Goal: Transaction & Acquisition: Purchase product/service

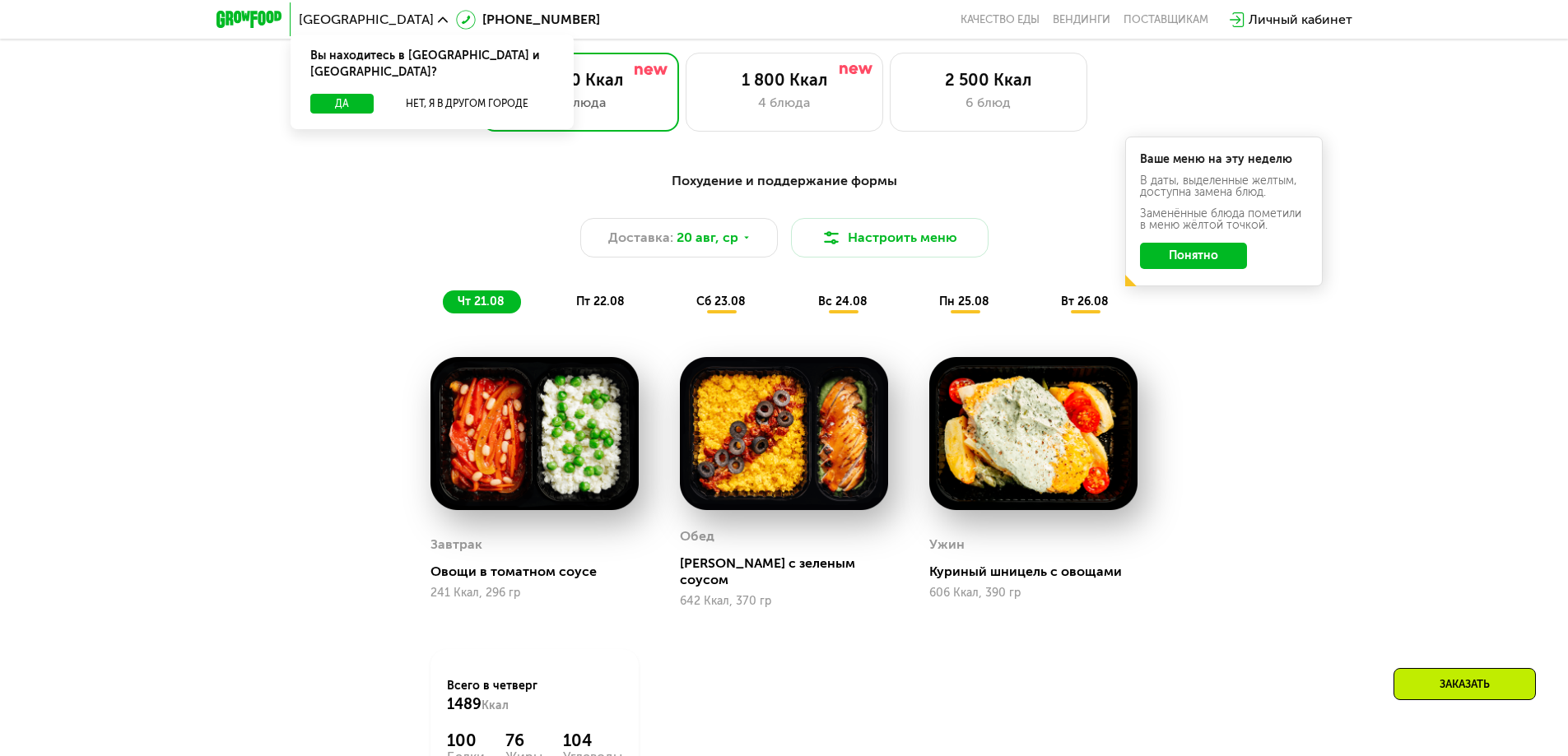
scroll to position [1153, 0]
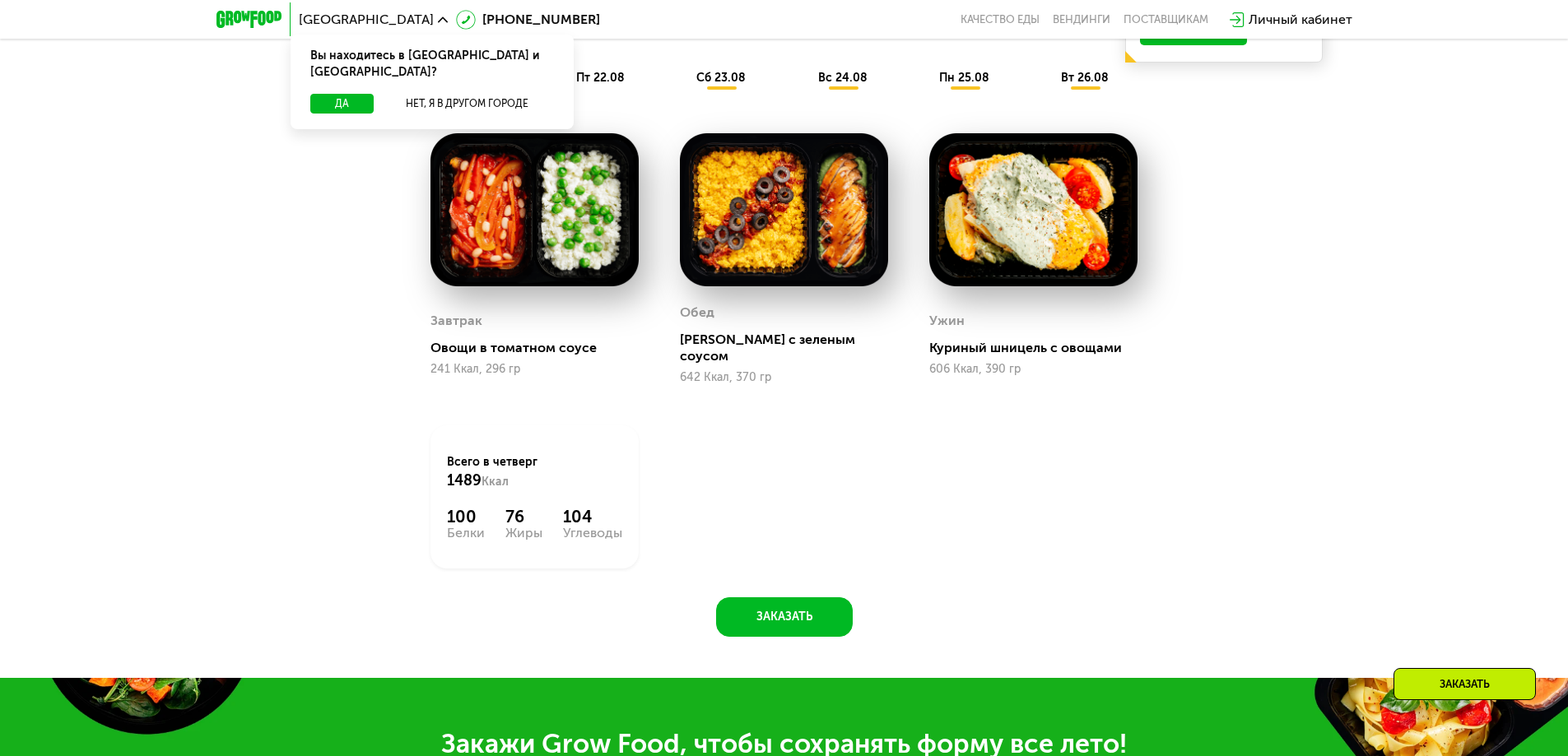
click at [306, 457] on div "Похудение и поддержание формы Доставка: [DATE] Настроить меню чт 21.08 пт 22.08…" at bounding box center [784, 288] width 1014 height 701
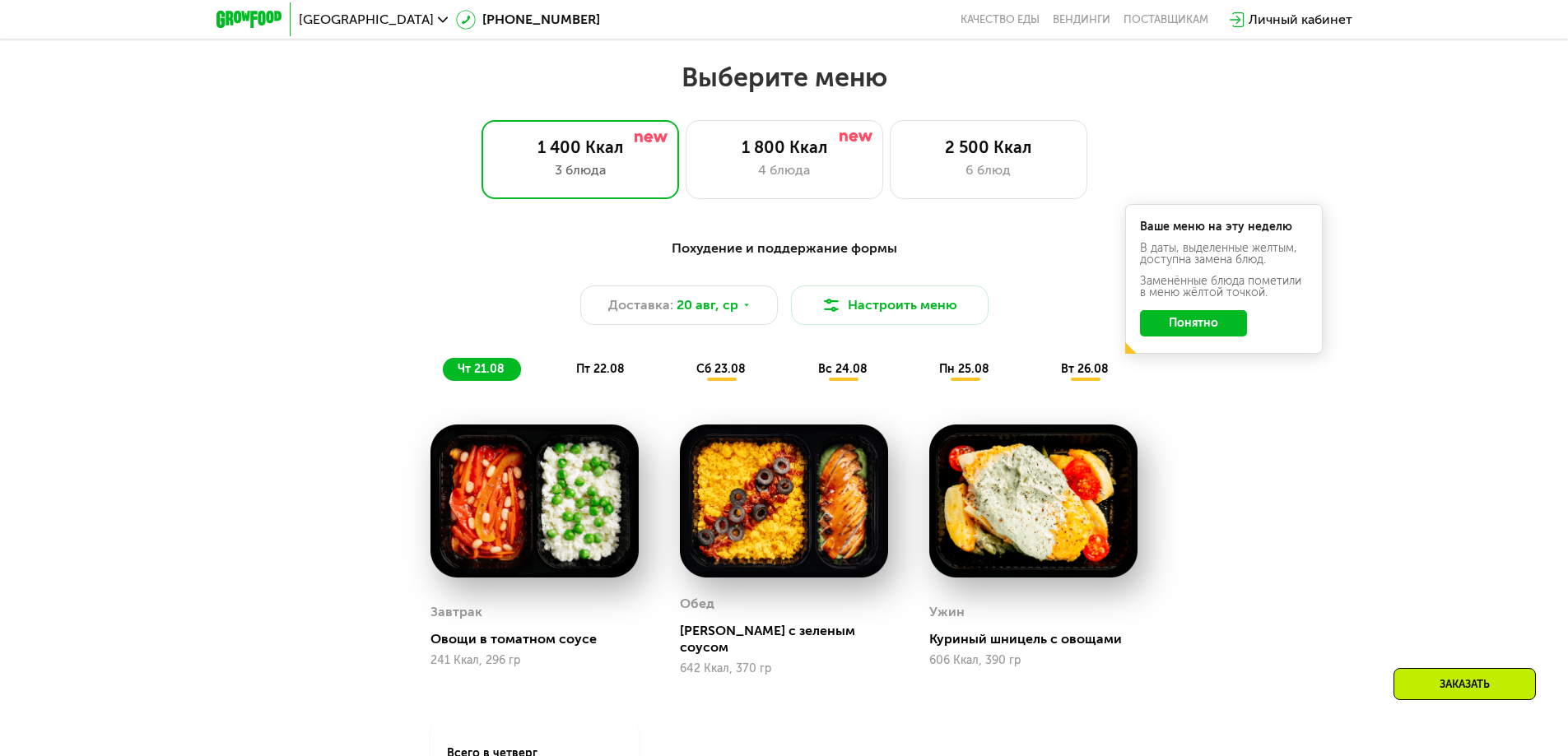
scroll to position [823, 0]
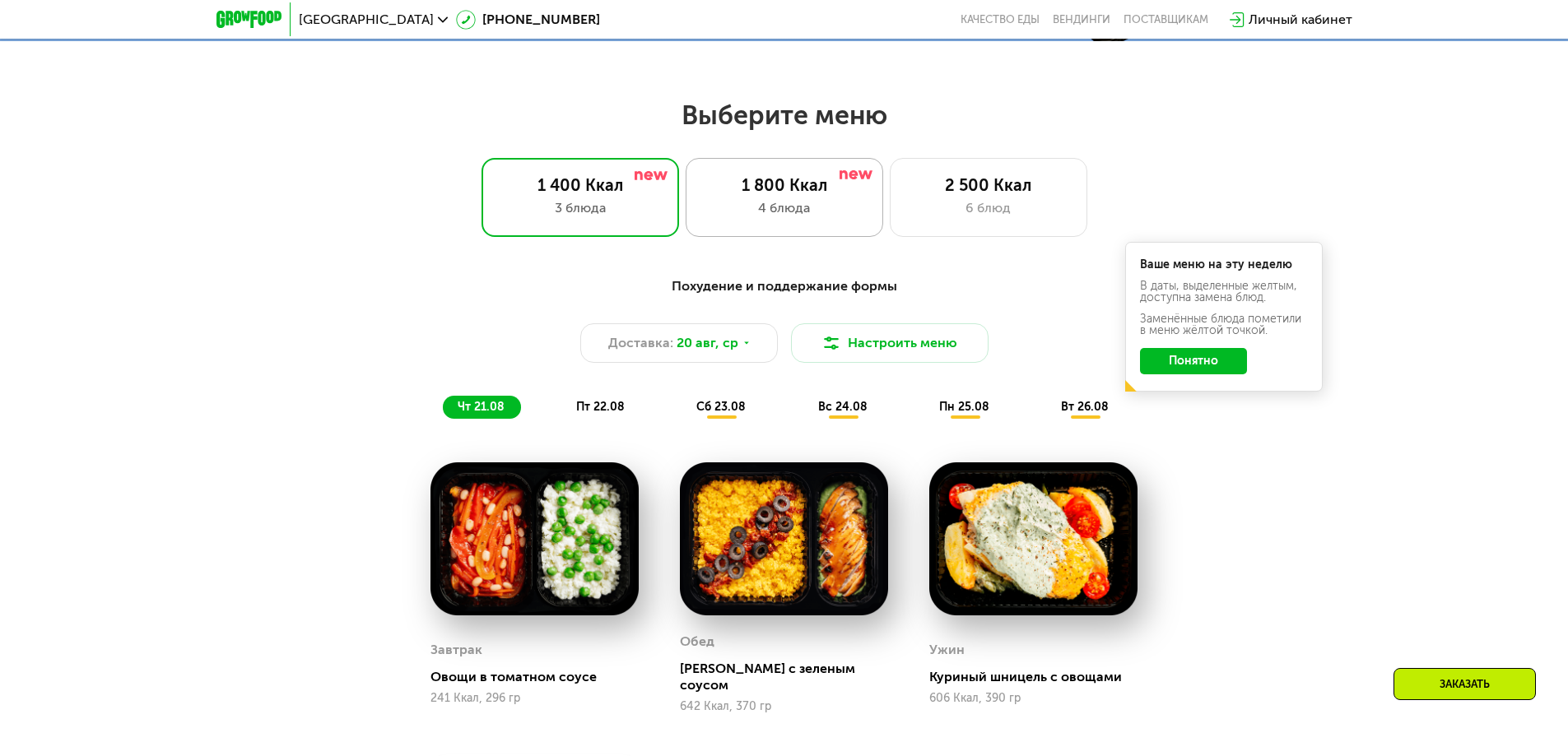
click at [805, 208] on div "4 блюда" at bounding box center [784, 208] width 163 height 20
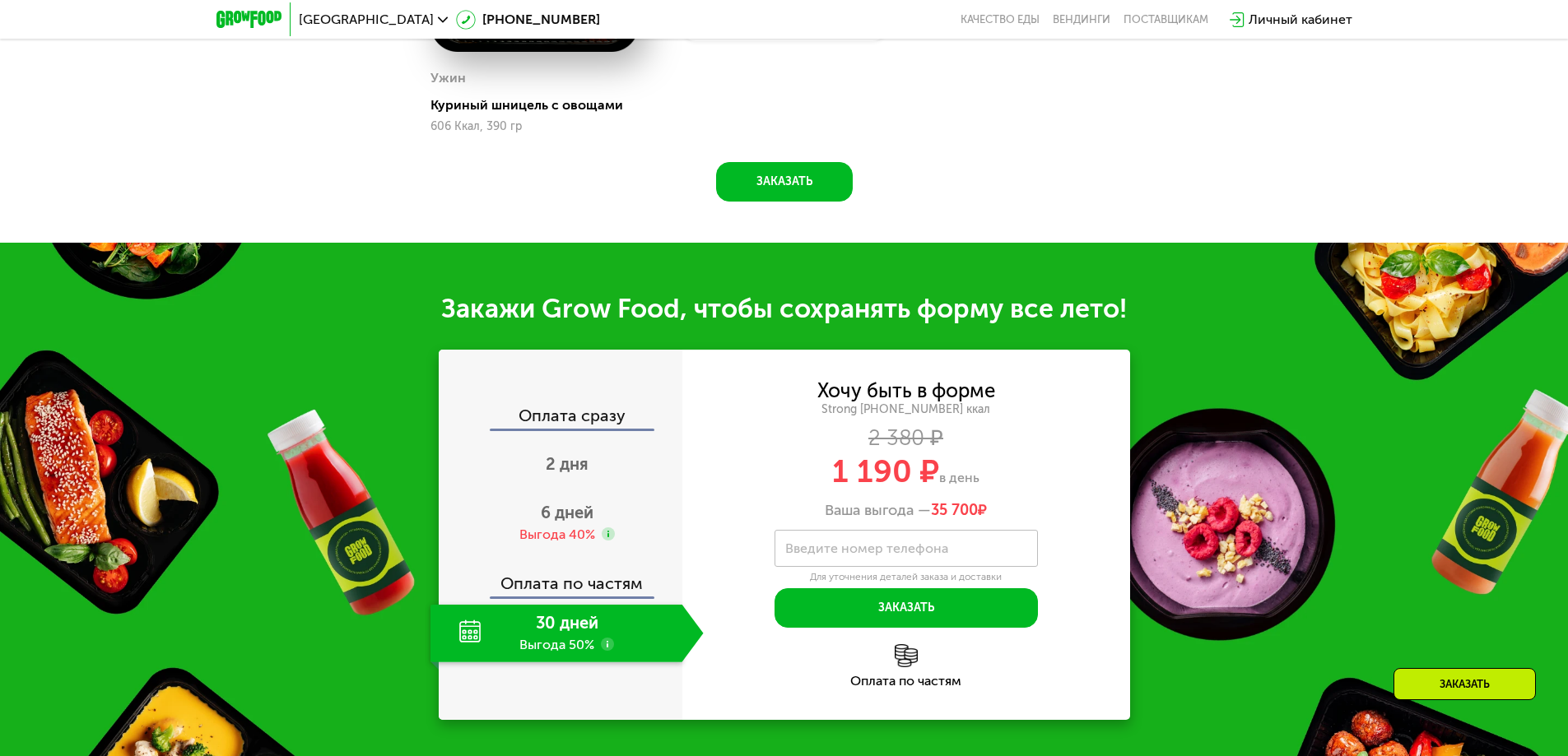
scroll to position [1643, 0]
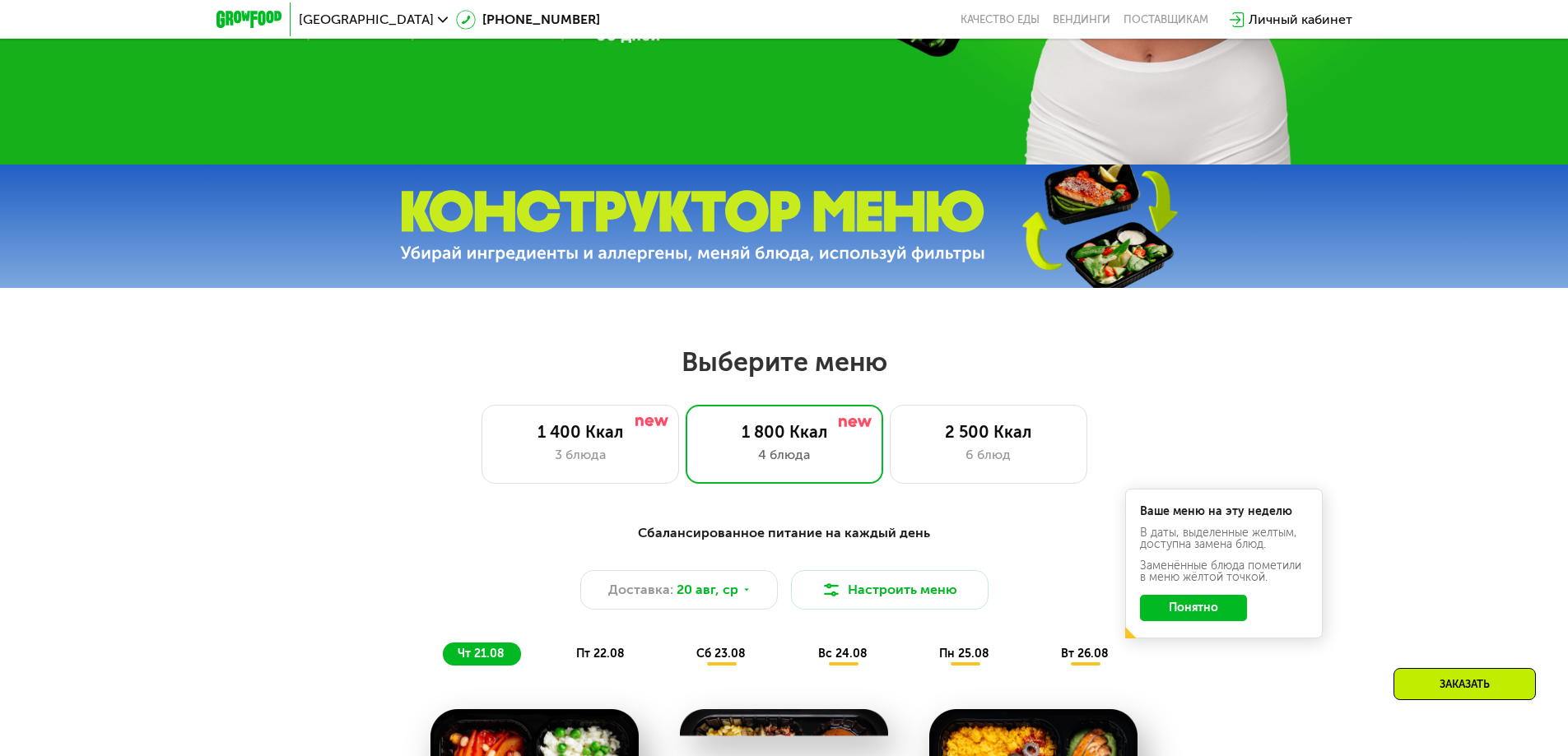
scroll to position [572, 0]
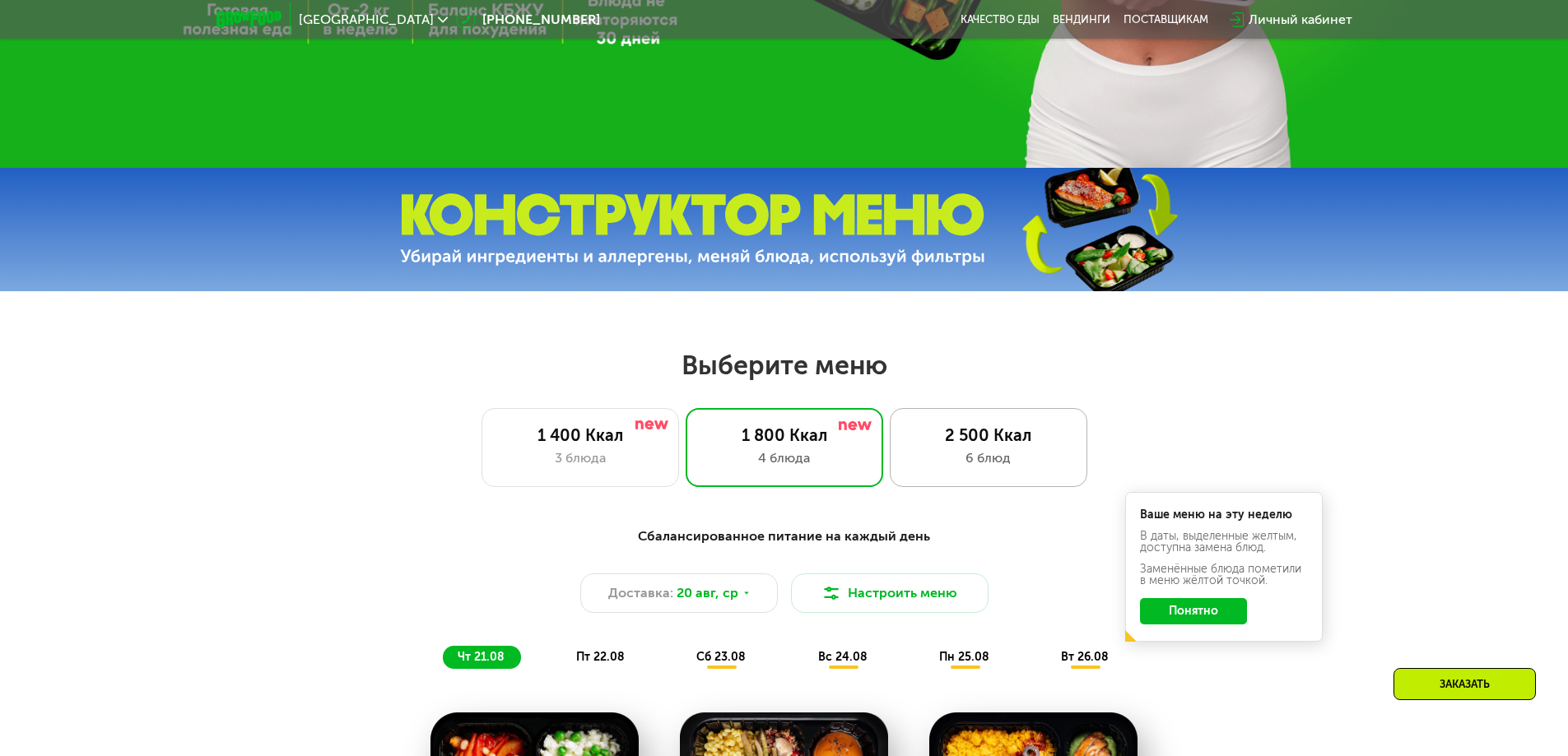
click at [987, 479] on div "2 500 Ккал 6 блюд" at bounding box center [988, 447] width 198 height 79
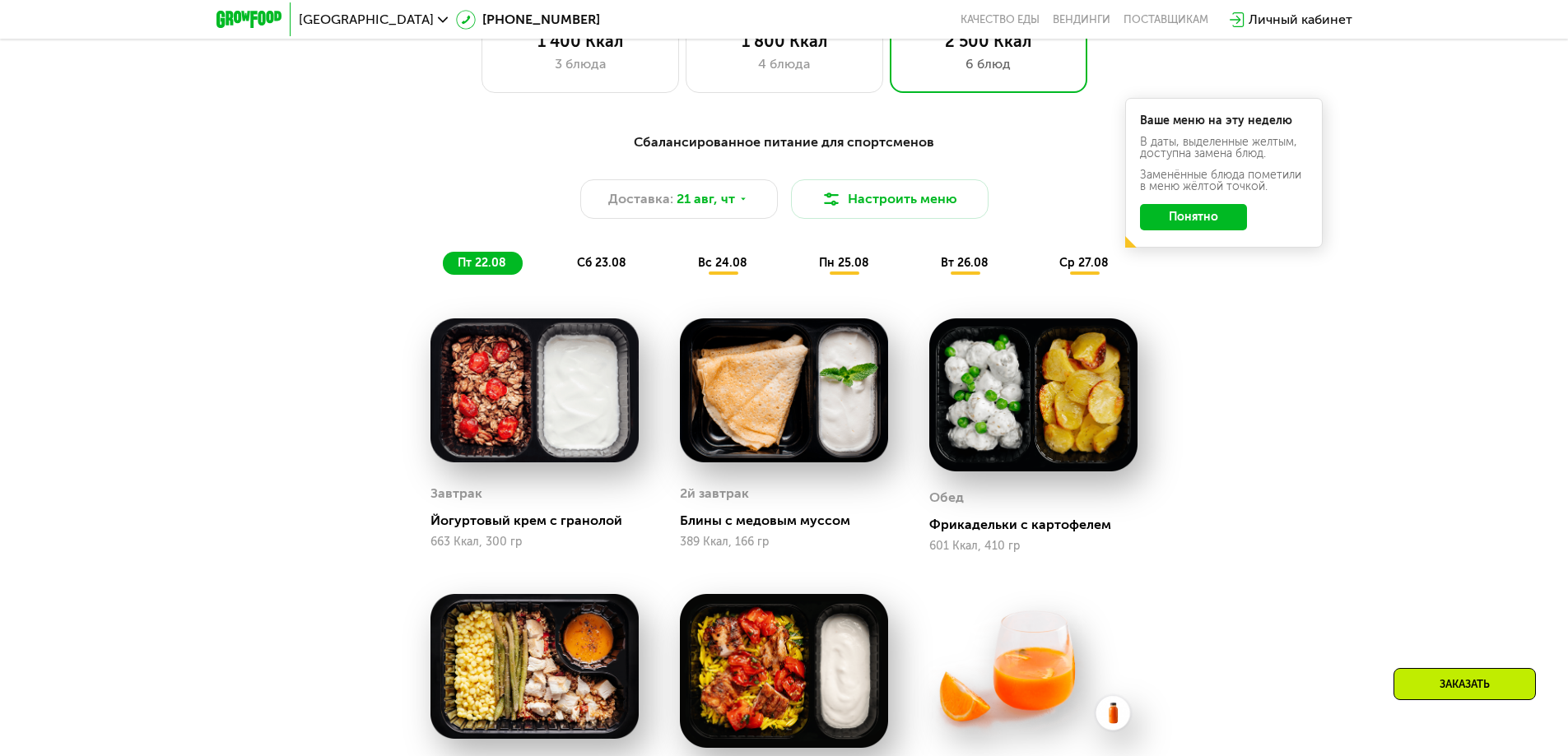
scroll to position [738, 0]
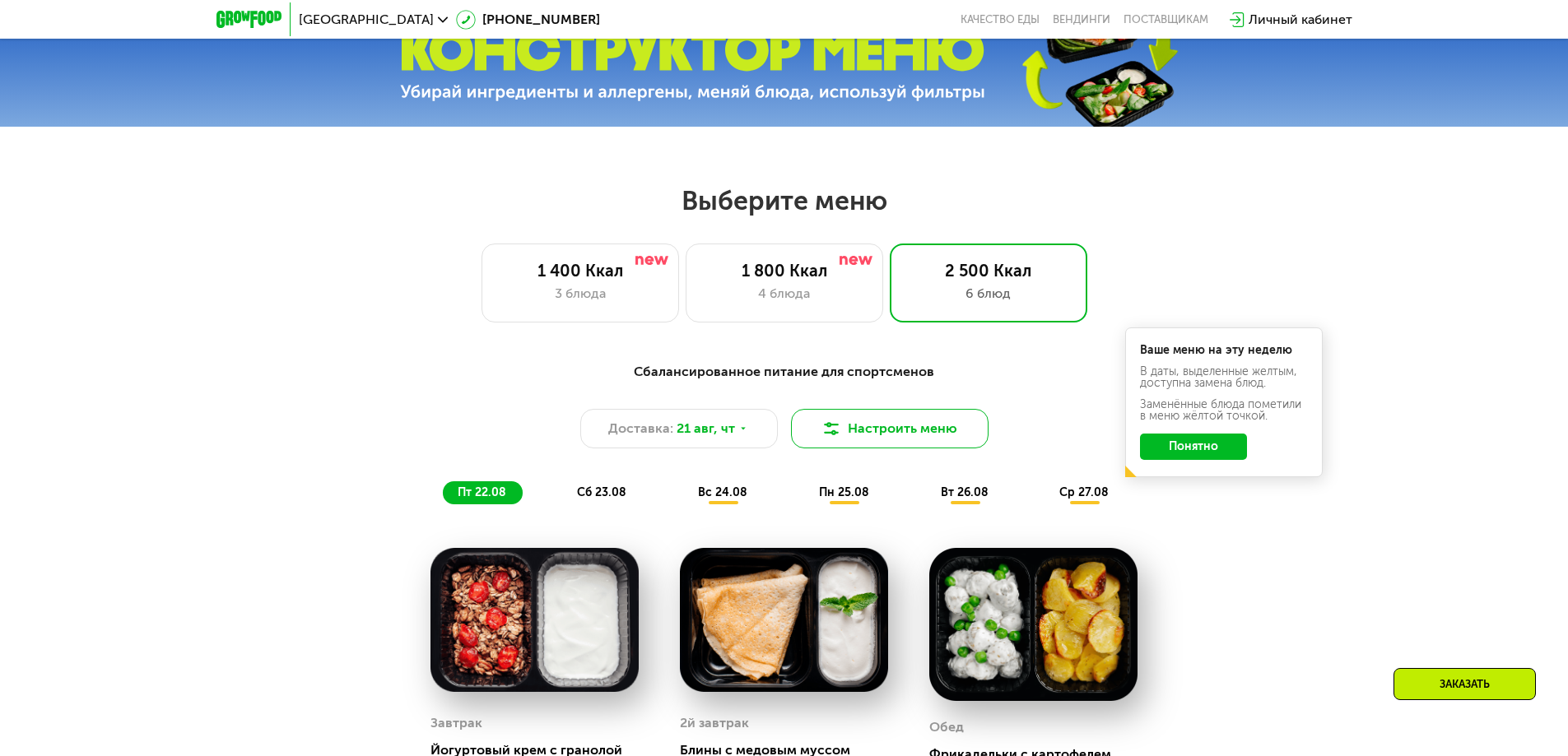
click at [937, 429] on button "Настроить меню" at bounding box center [890, 428] width 198 height 39
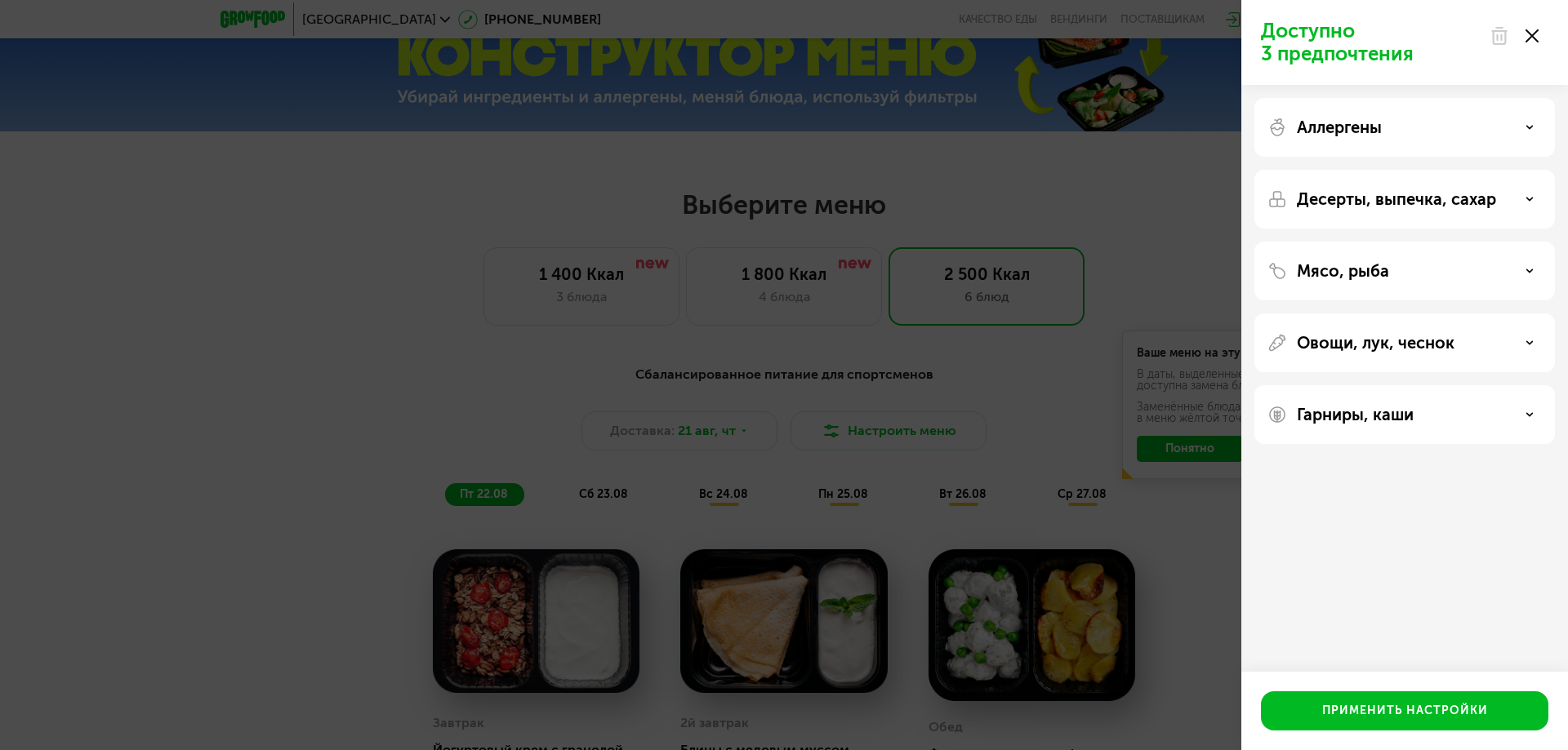
click at [883, 358] on div "Доступно 3 предпочтения Аллергены Десерты, выпечка, сахар Мясо, рыба Овощи, лук…" at bounding box center [784, 375] width 1568 height 750
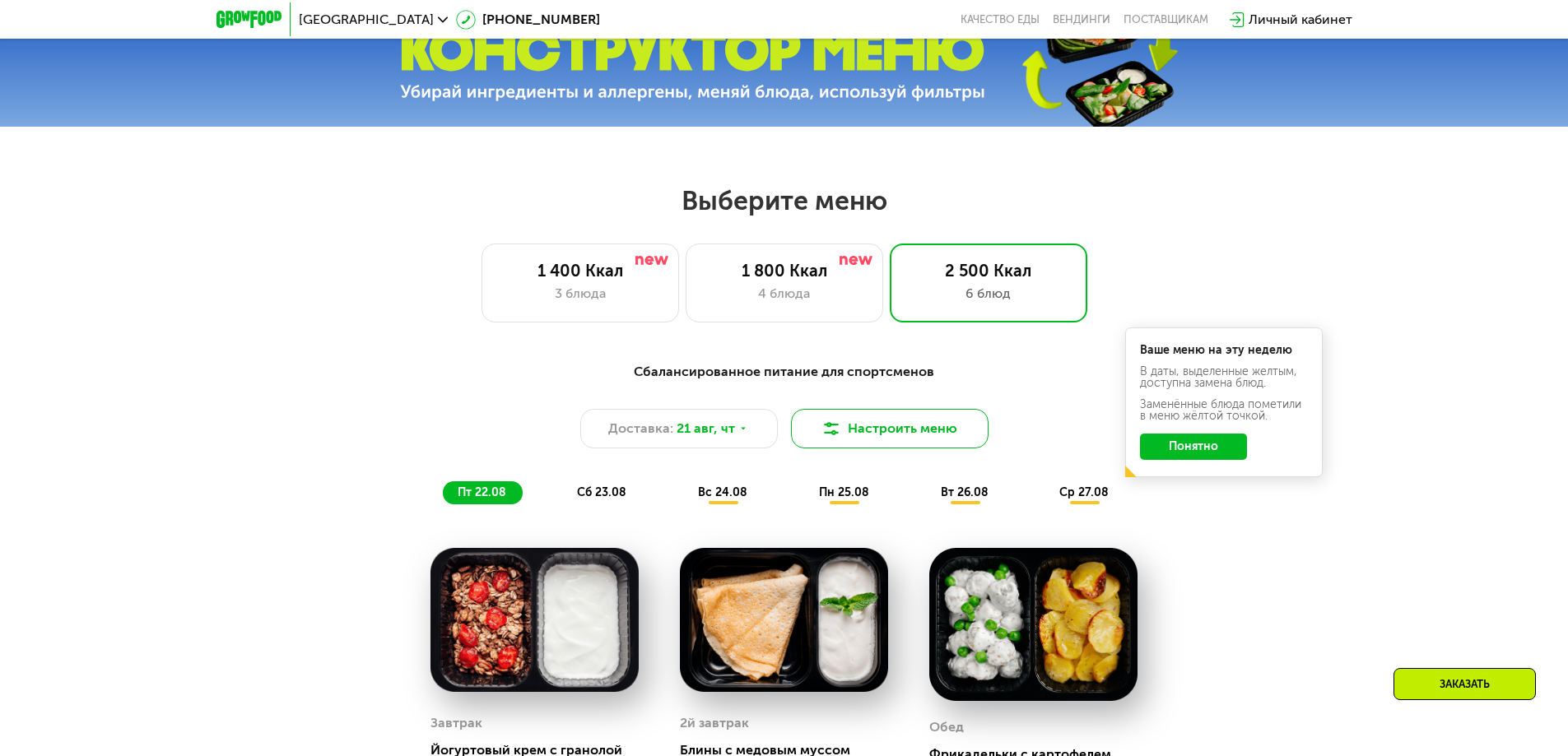
click at [882, 430] on button "Настроить меню" at bounding box center [890, 428] width 198 height 39
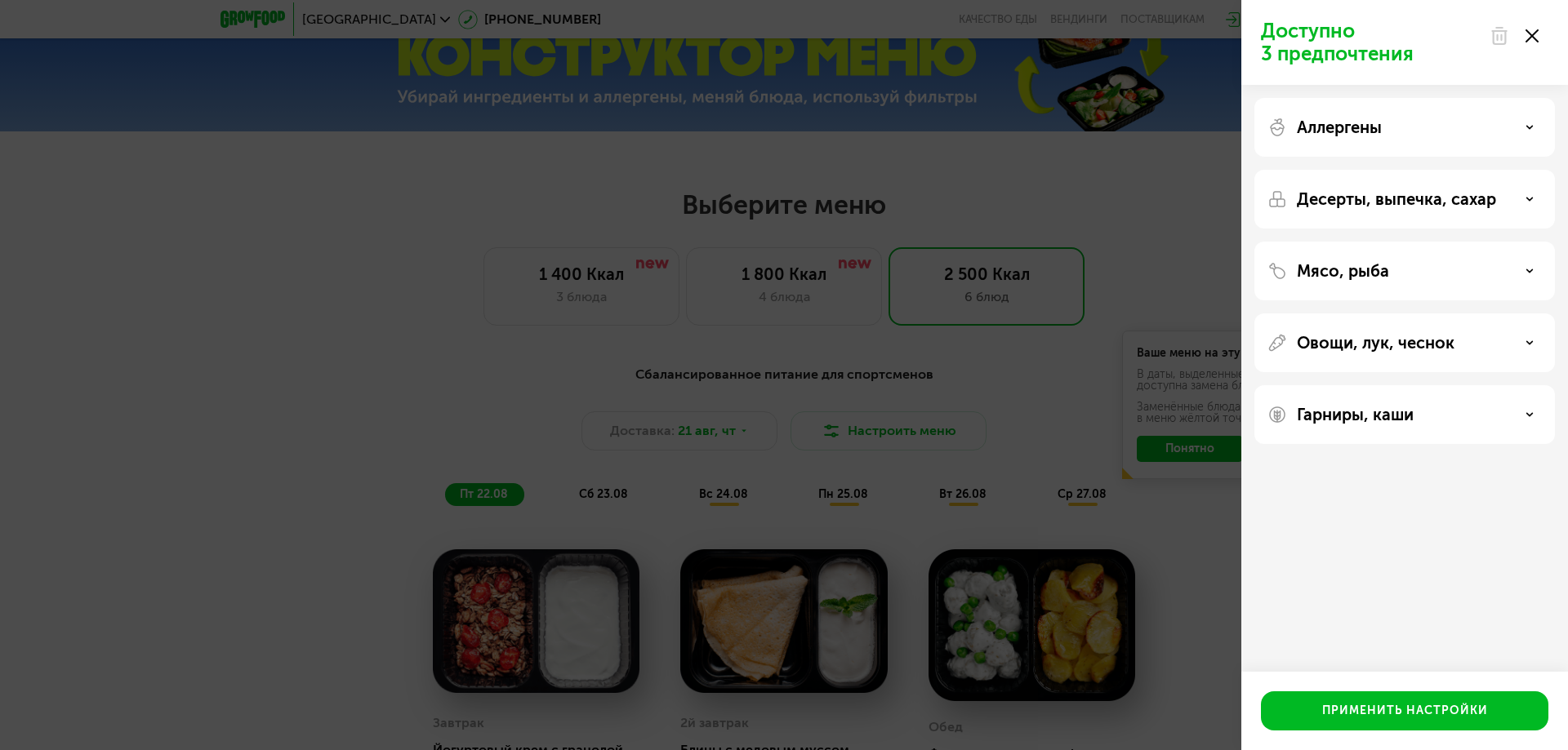
click at [1386, 203] on p "Десерты, выпечка, сахар" at bounding box center [1397, 199] width 199 height 20
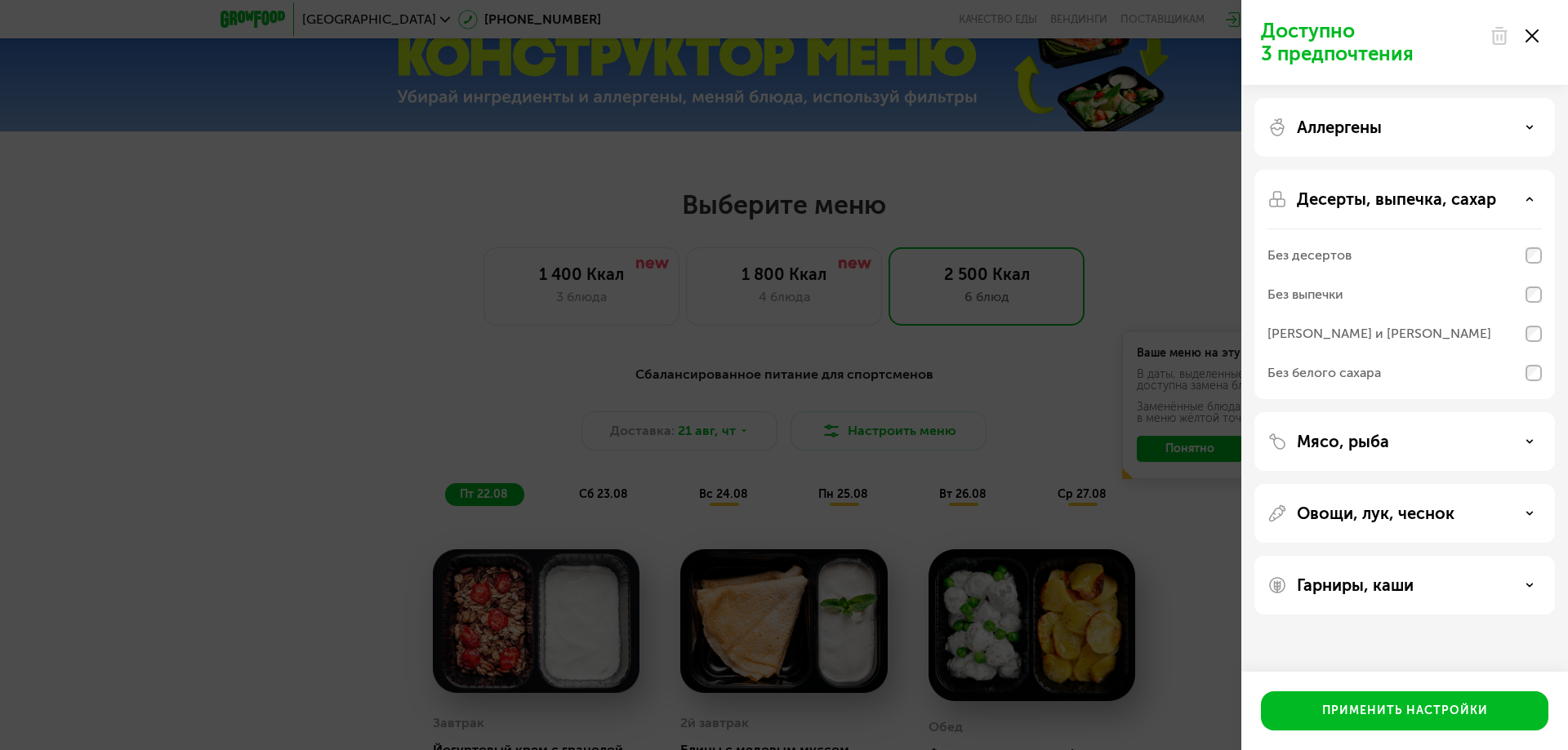
click at [951, 349] on div "Доступно 3 предпочтения Аллергены Десерты, выпечка, сахар Без десертов Без выпе…" at bounding box center [784, 375] width 1568 height 750
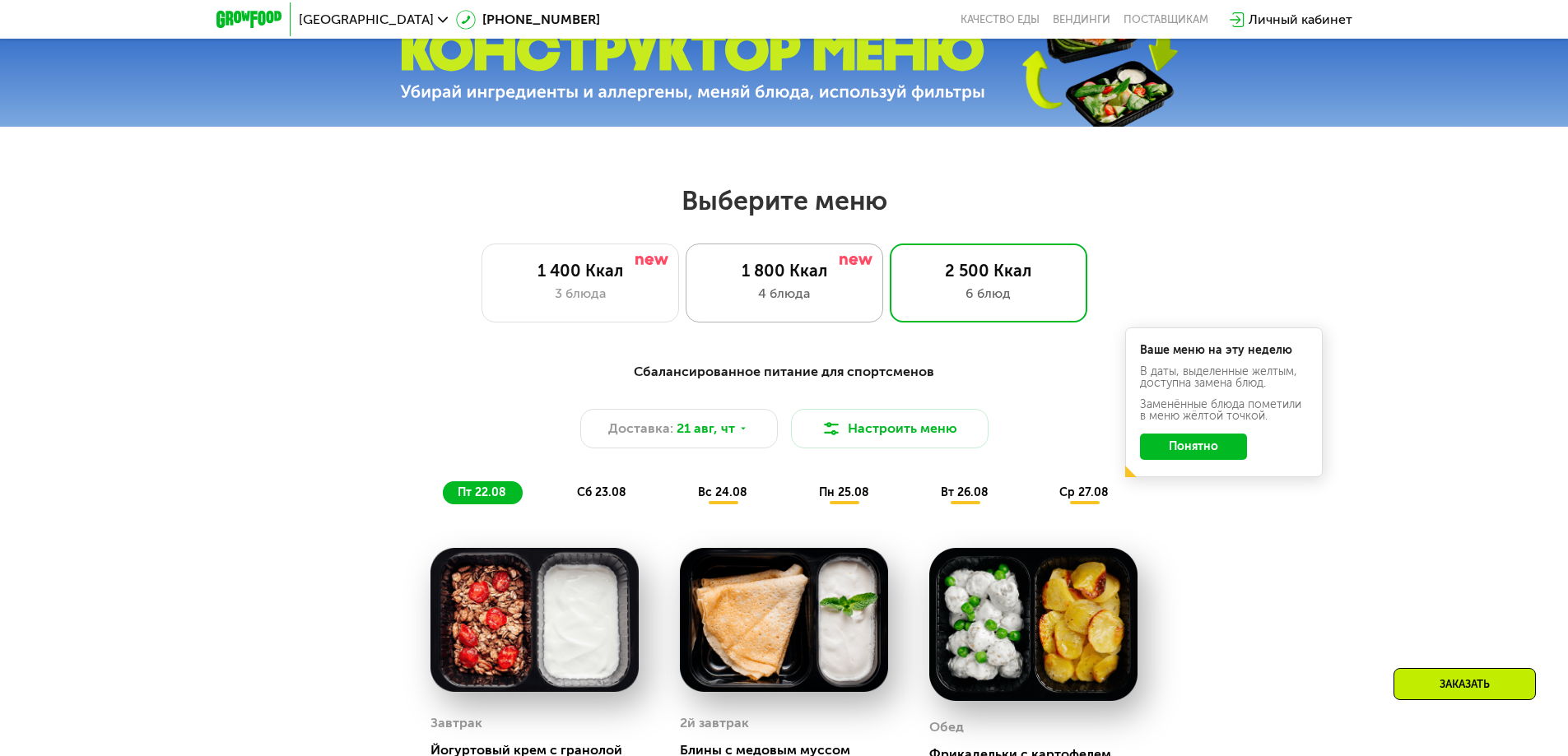
click at [794, 281] on div "1 800 Ккал" at bounding box center [784, 270] width 163 height 20
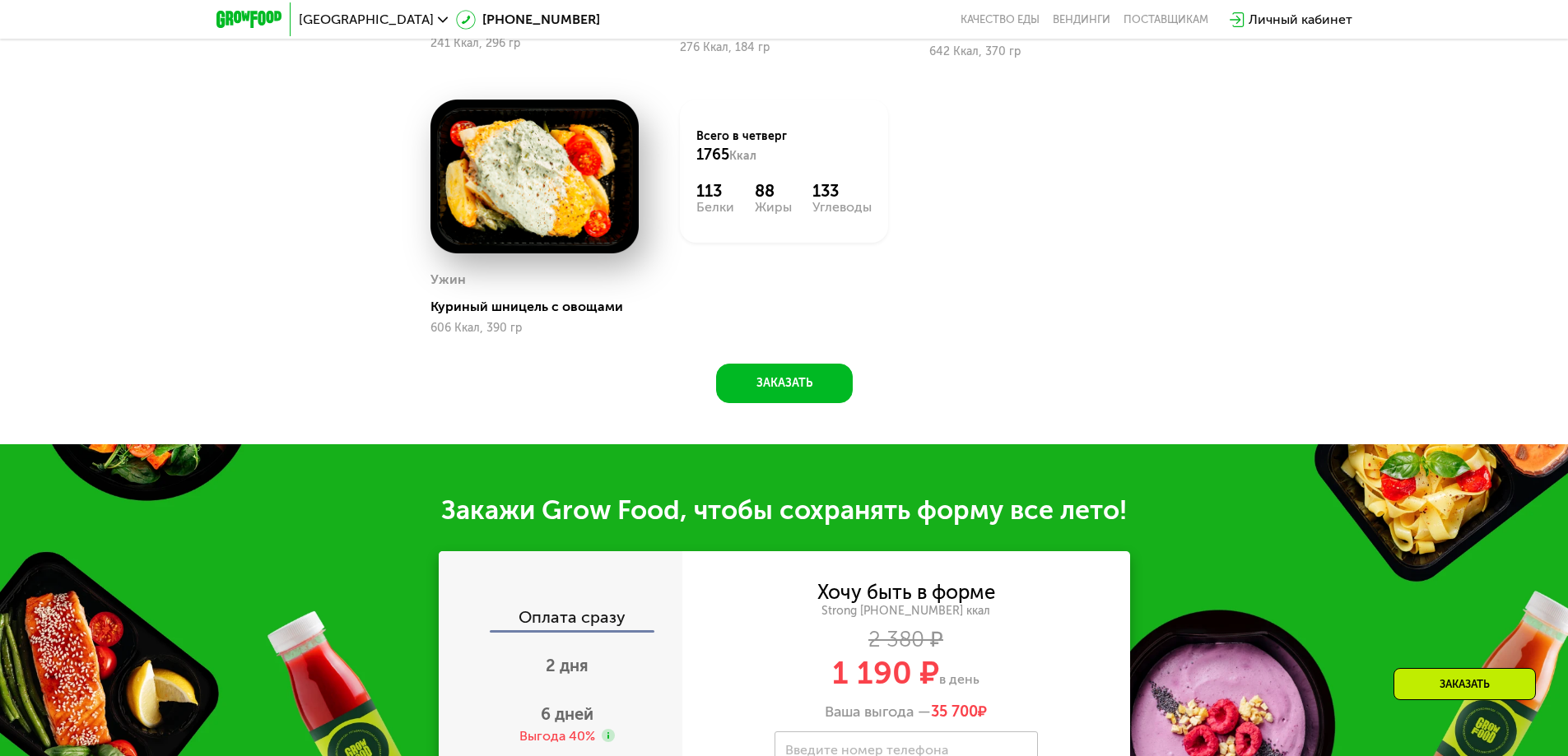
scroll to position [1231, 0]
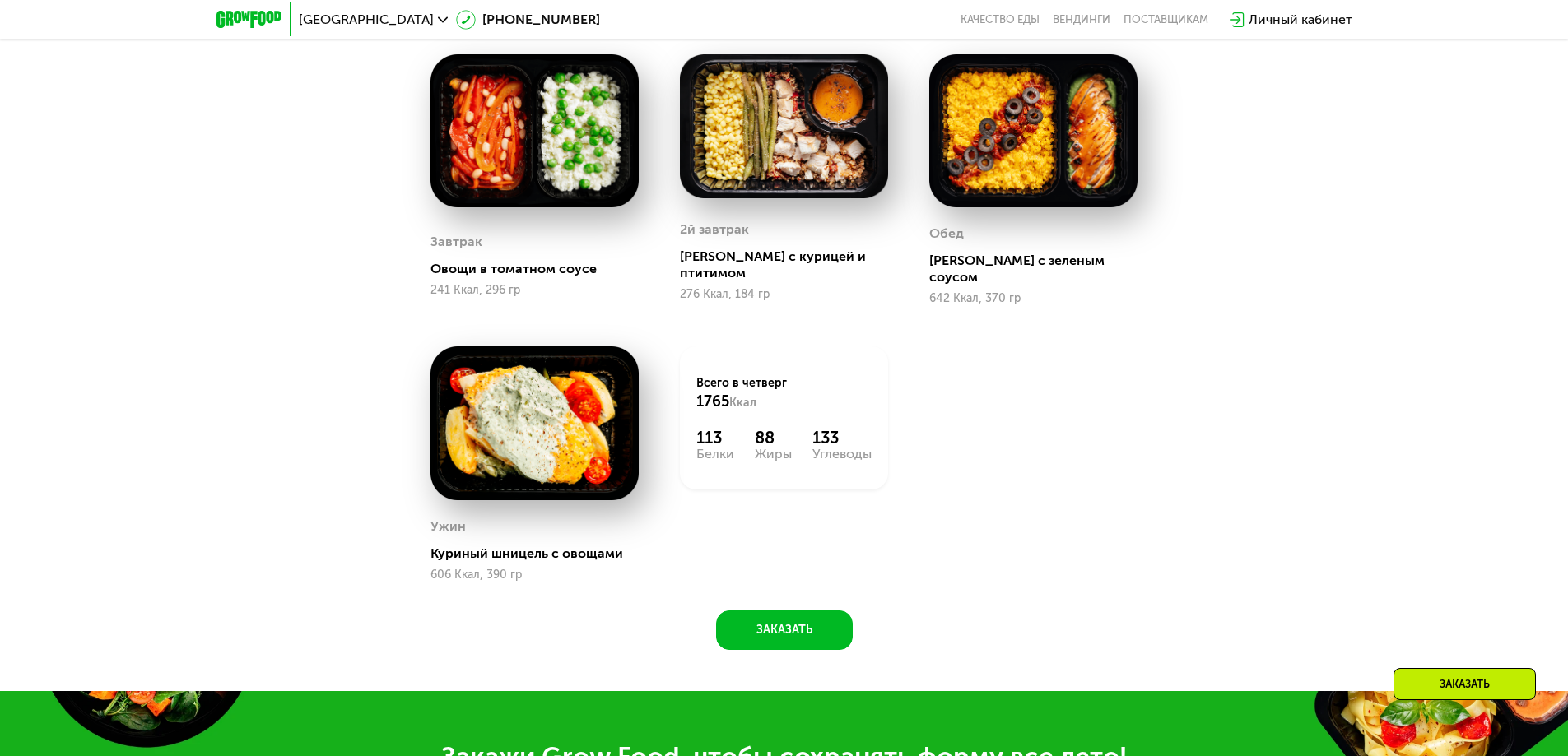
click at [0, 0] on div "Завтрак Овощи в томатном соусе 241 Ккал, 296 гр 2й завтрак Салат с курицей и пт…" at bounding box center [0, 0] width 0 height 0
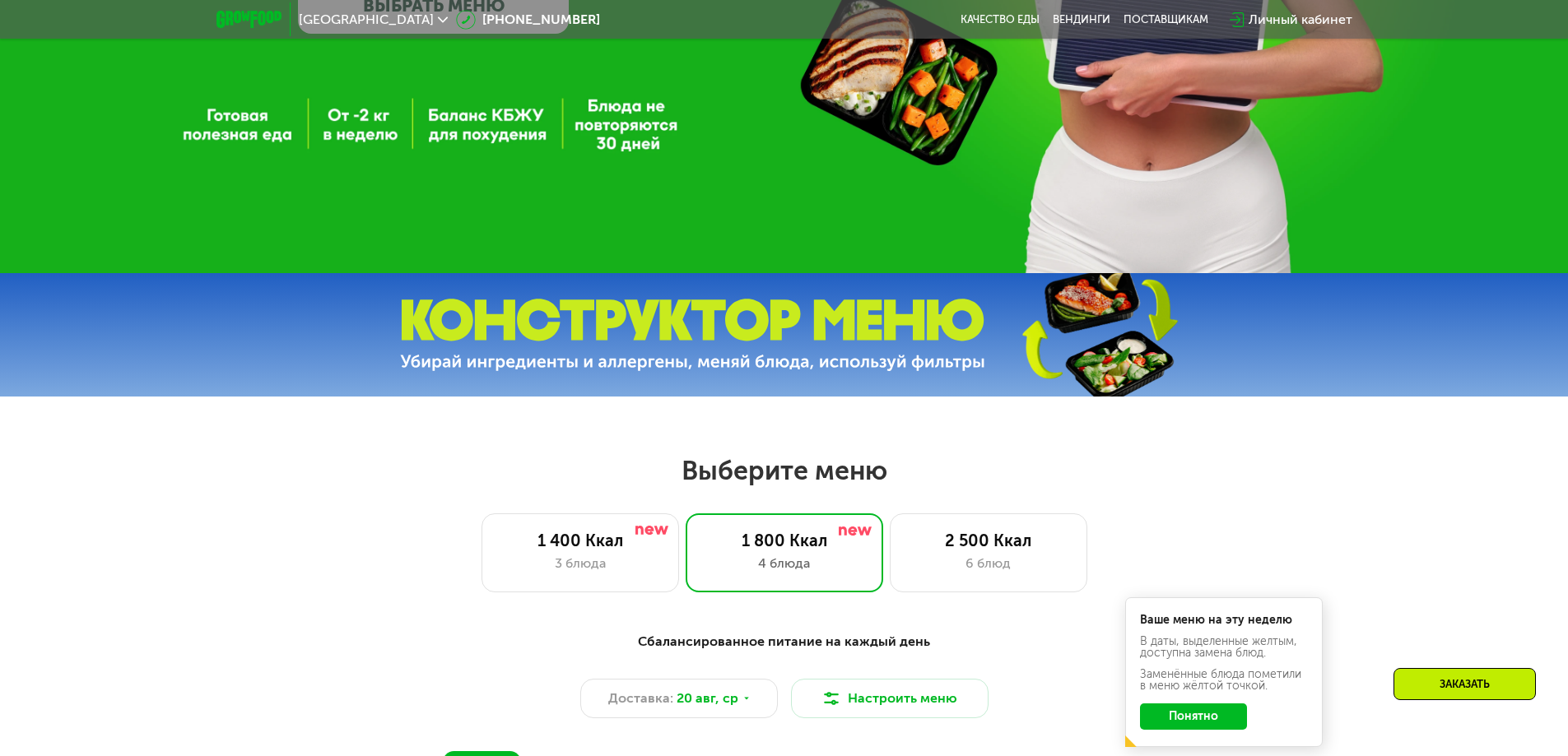
scroll to position [659, 0]
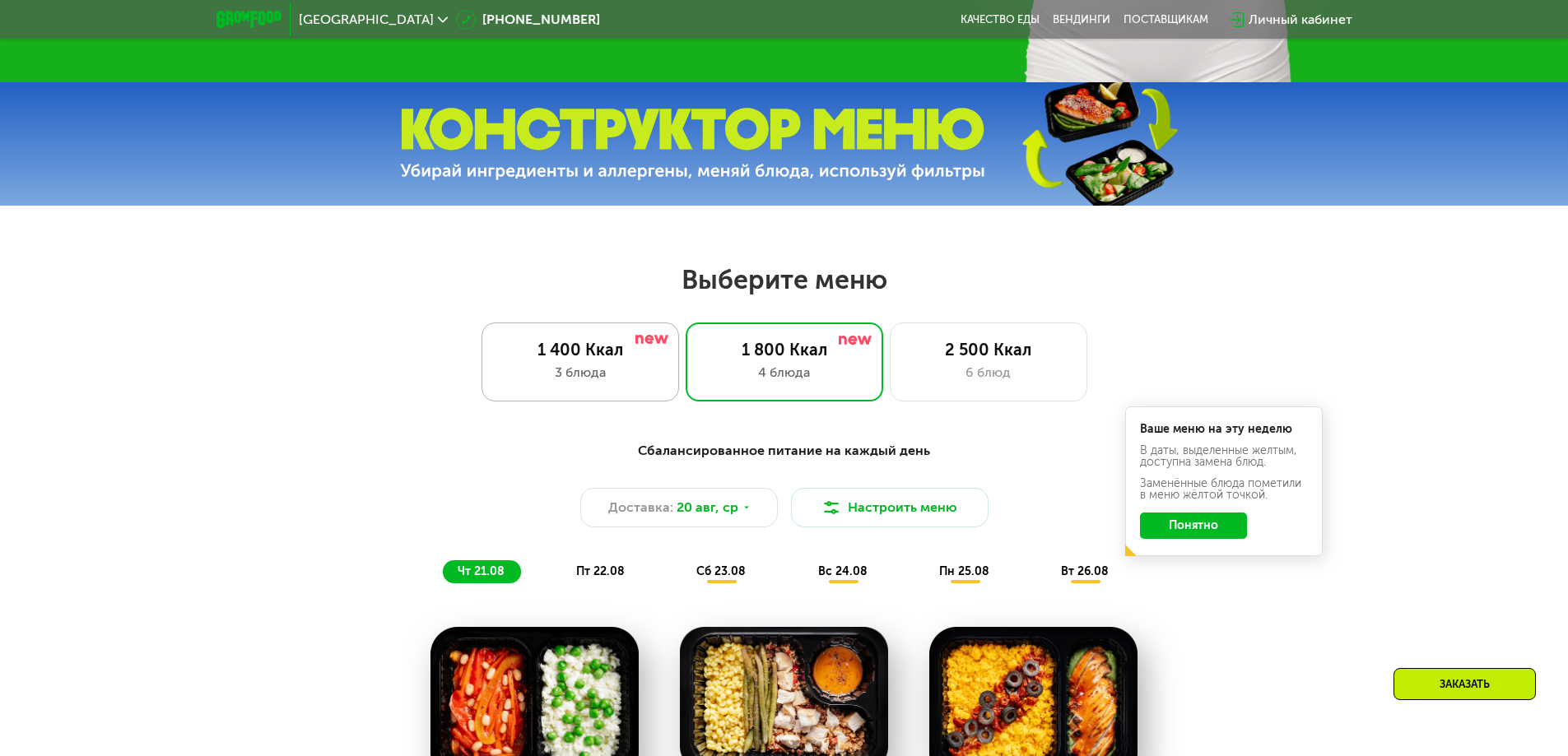
click at [630, 348] on div "1 400 Ккал" at bounding box center [580, 350] width 163 height 20
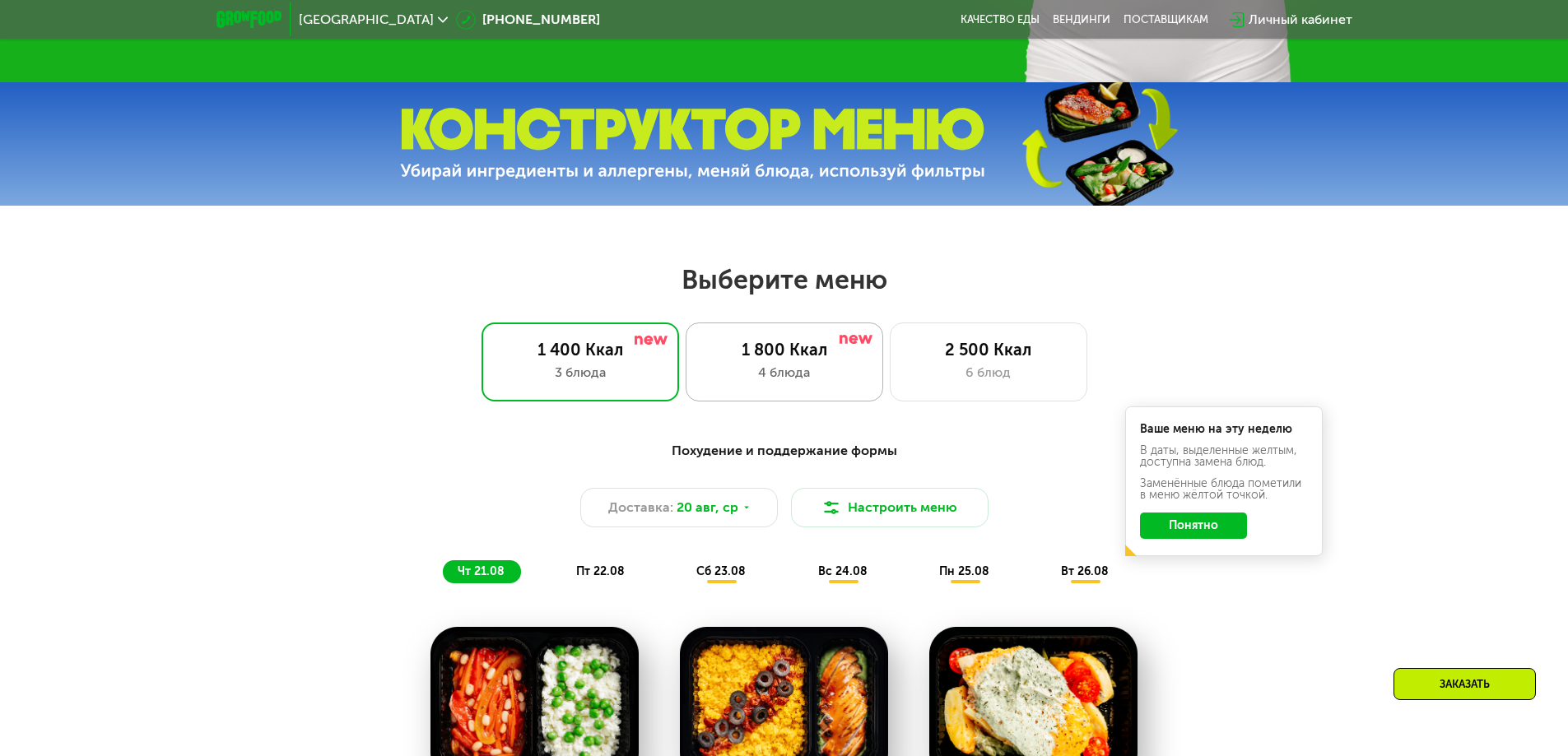
click at [890, 344] on div "1 800 Ккал 4 блюда" at bounding box center [988, 362] width 198 height 79
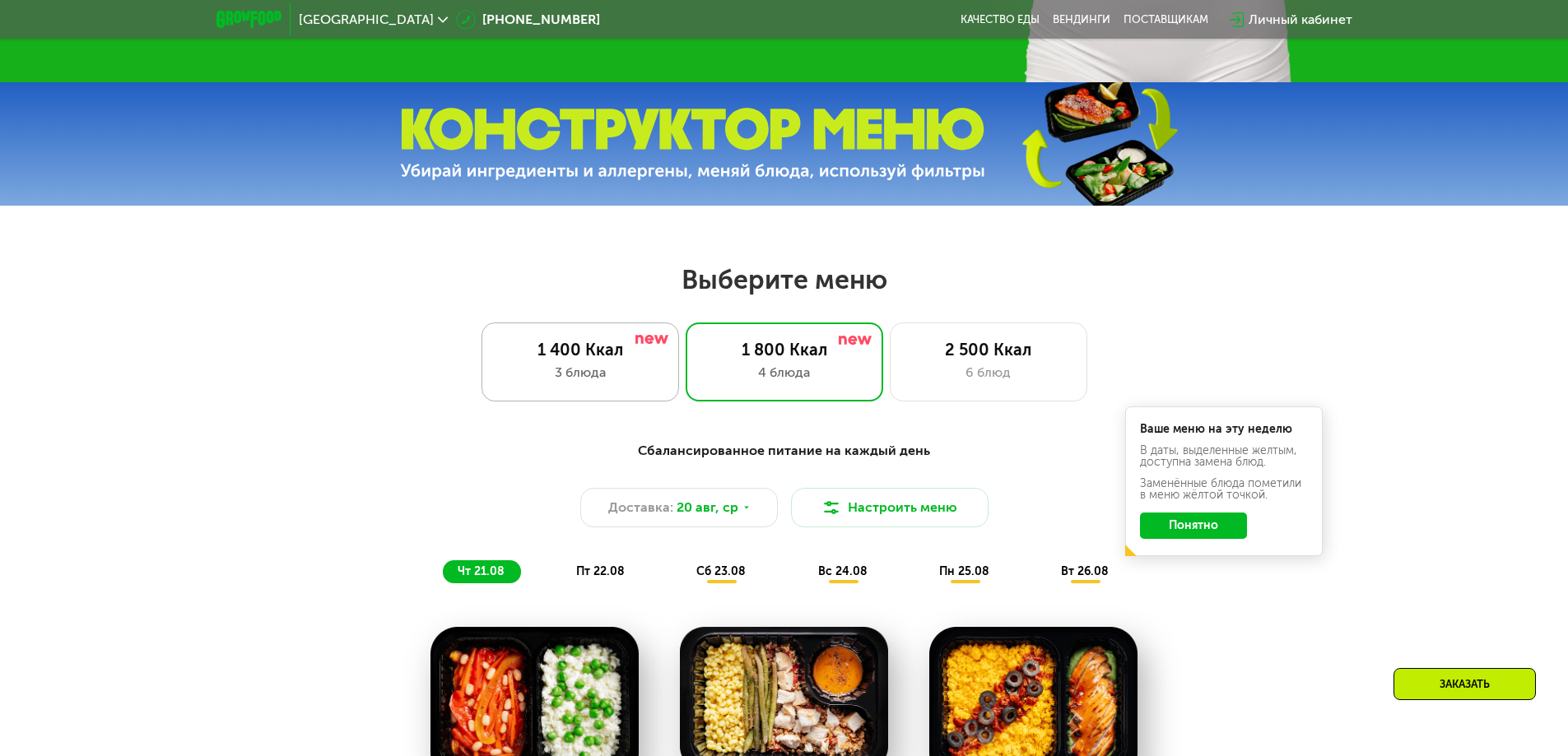
click at [602, 382] on div "3 блюда" at bounding box center [580, 373] width 163 height 20
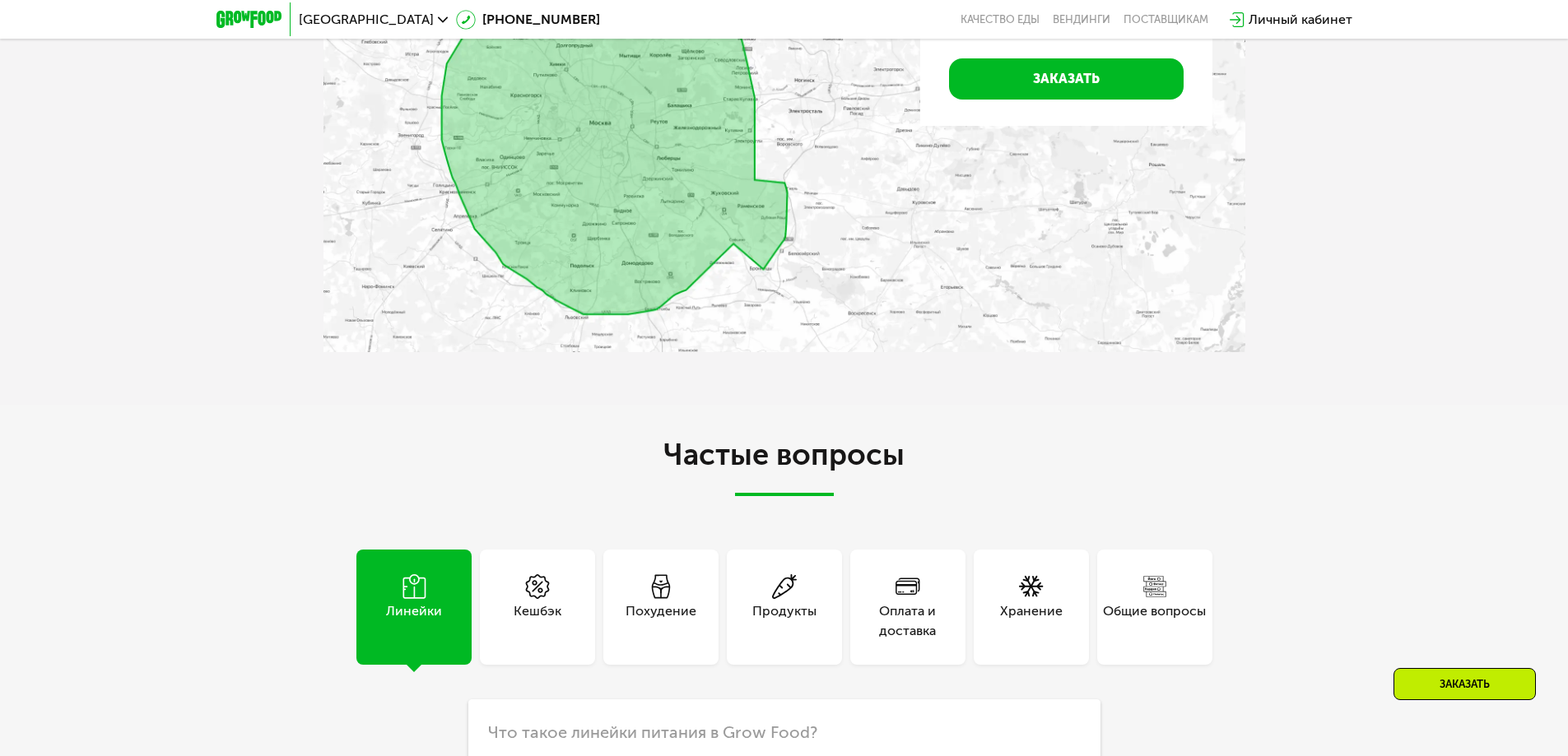
scroll to position [4280, 0]
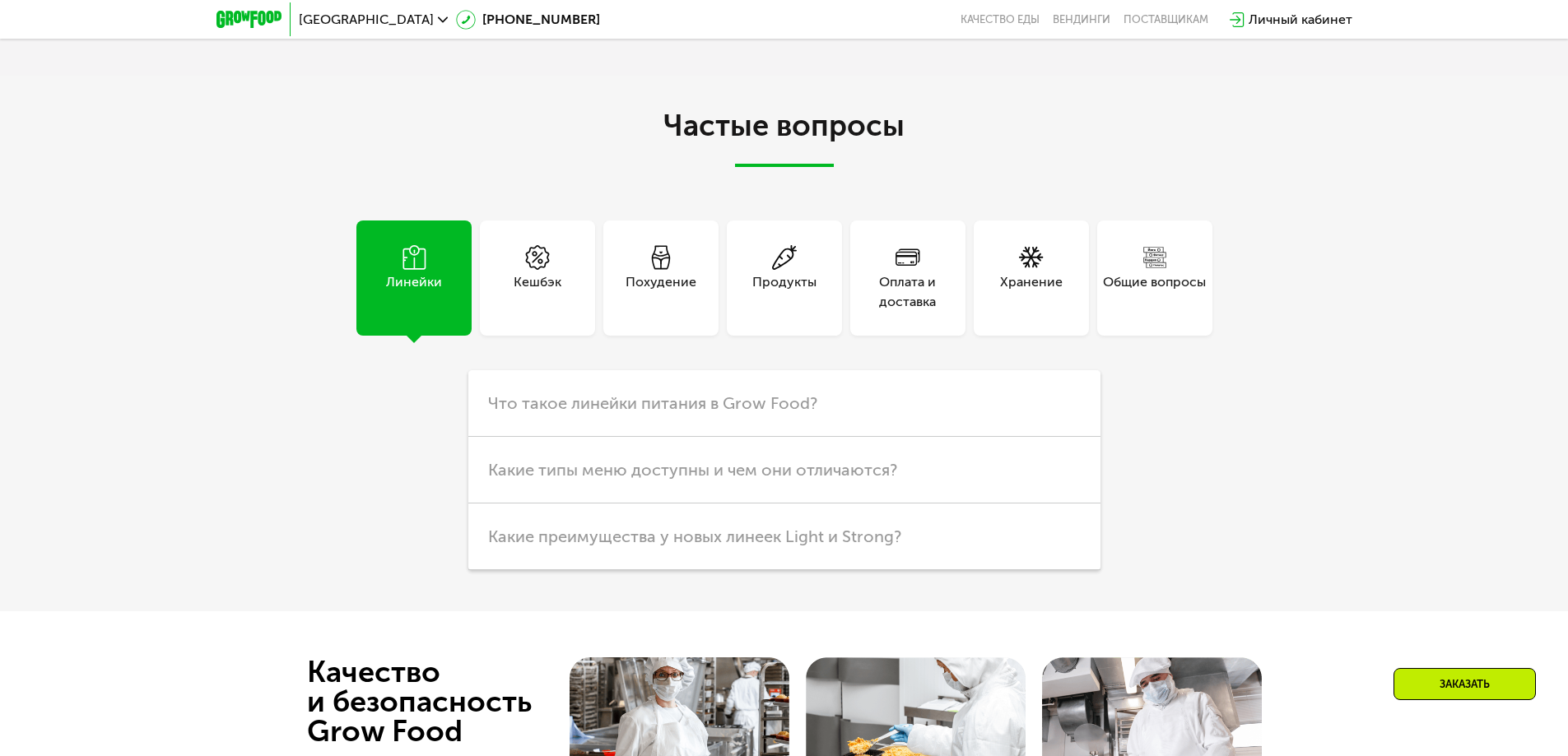
click at [663, 273] on div "Похудение" at bounding box center [660, 292] width 71 height 39
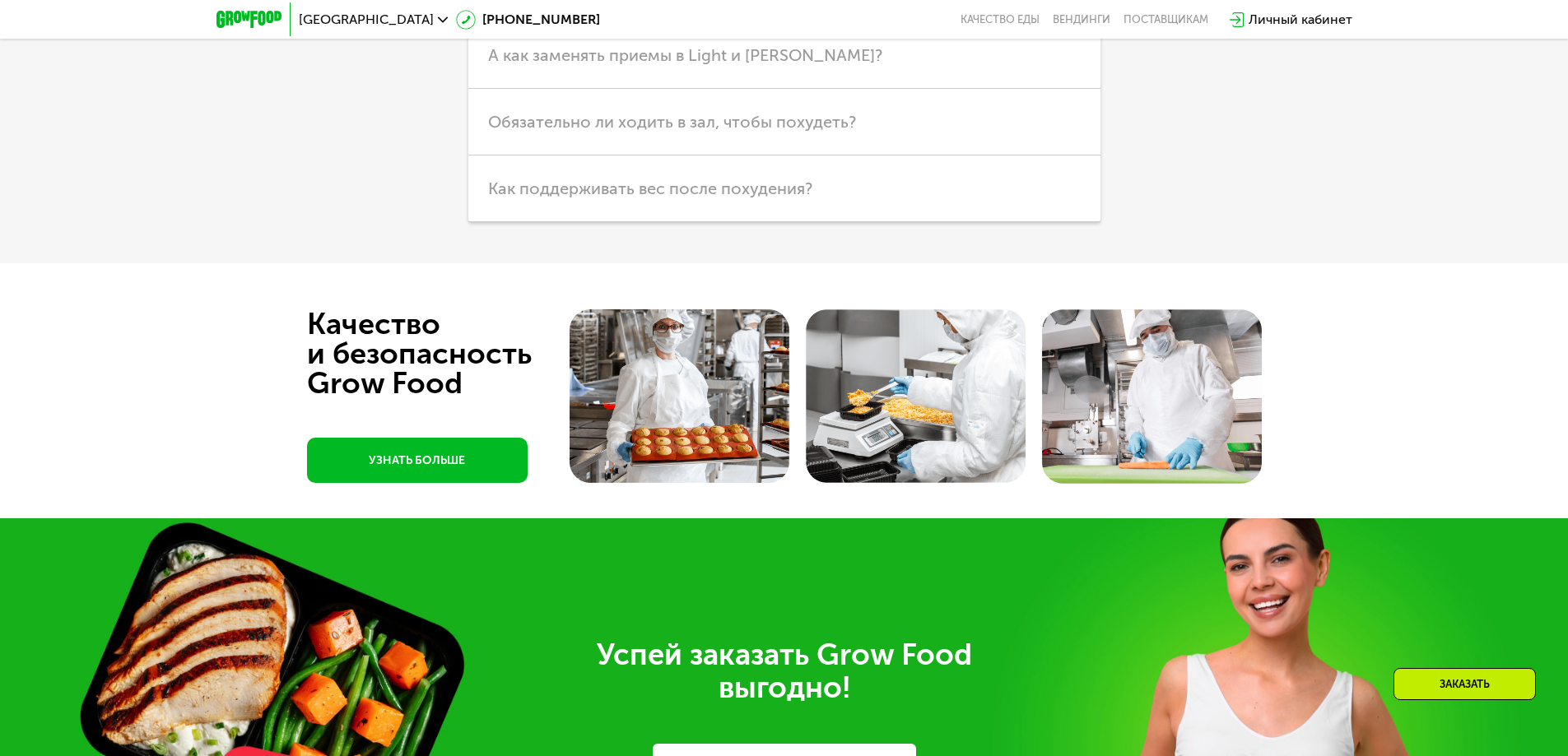
scroll to position [4683, 0]
